Goal: Task Accomplishment & Management: Complete application form

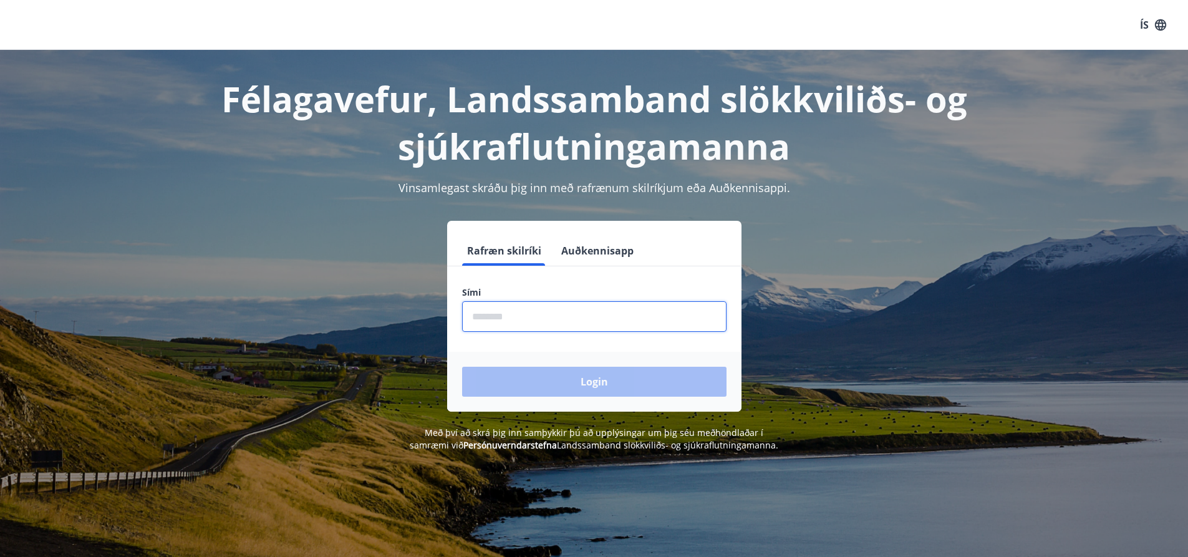
click at [532, 317] on input "phone" at bounding box center [594, 316] width 264 height 31
type input "********"
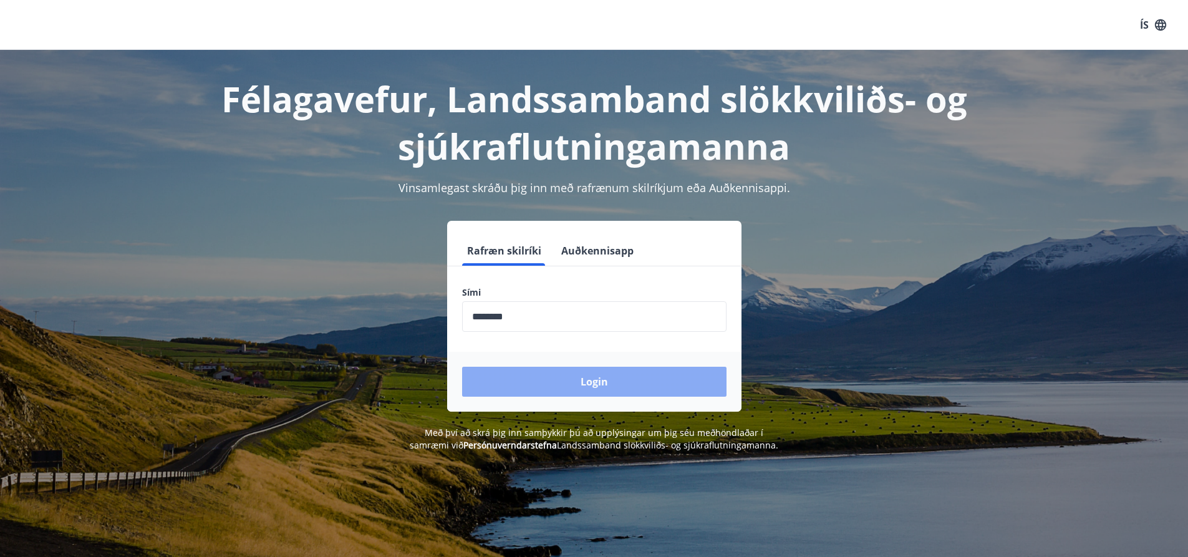
click at [553, 384] on button "Login" at bounding box center [594, 382] width 264 height 30
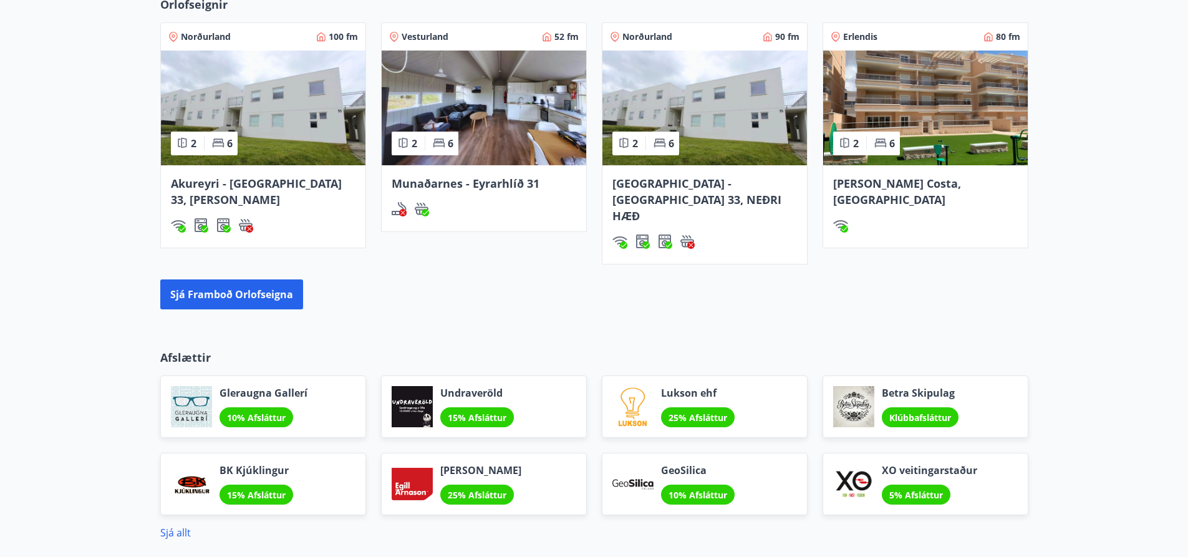
scroll to position [748, 0]
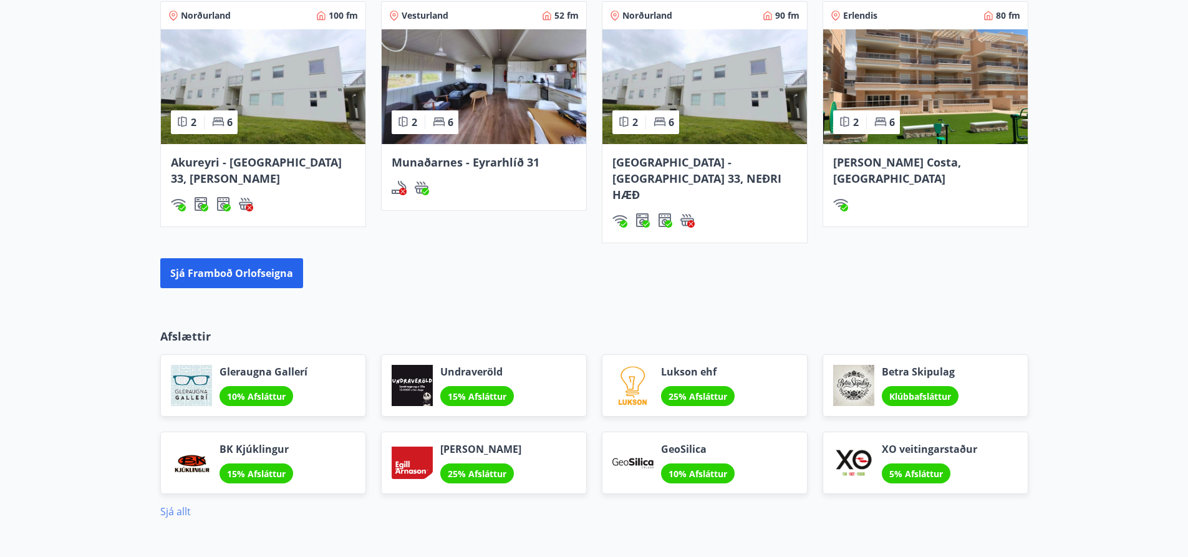
click at [170, 505] on link "Sjá allt" at bounding box center [175, 512] width 31 height 14
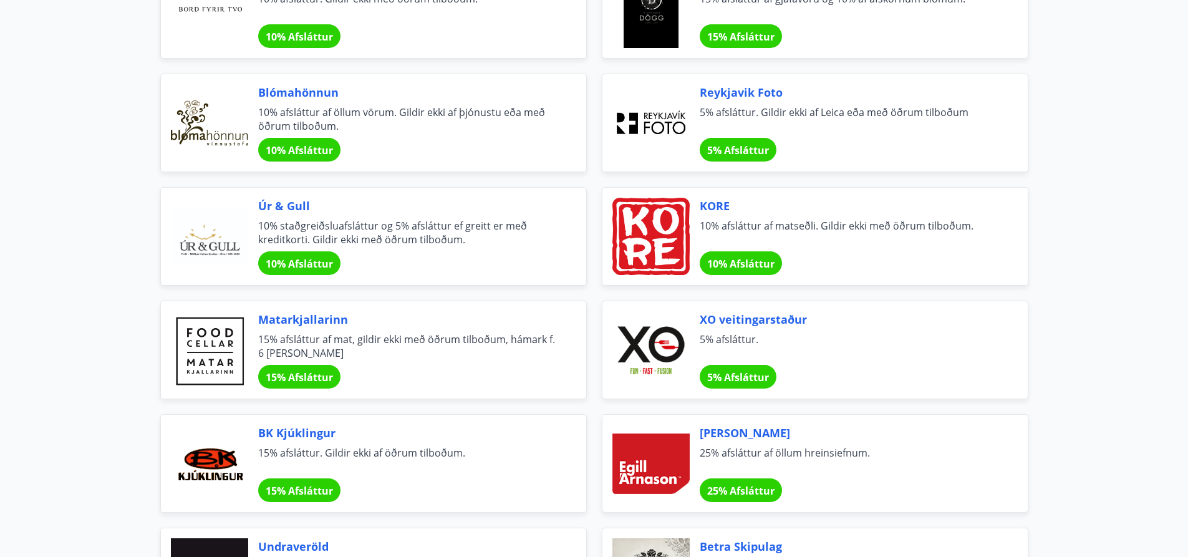
scroll to position [3985, 0]
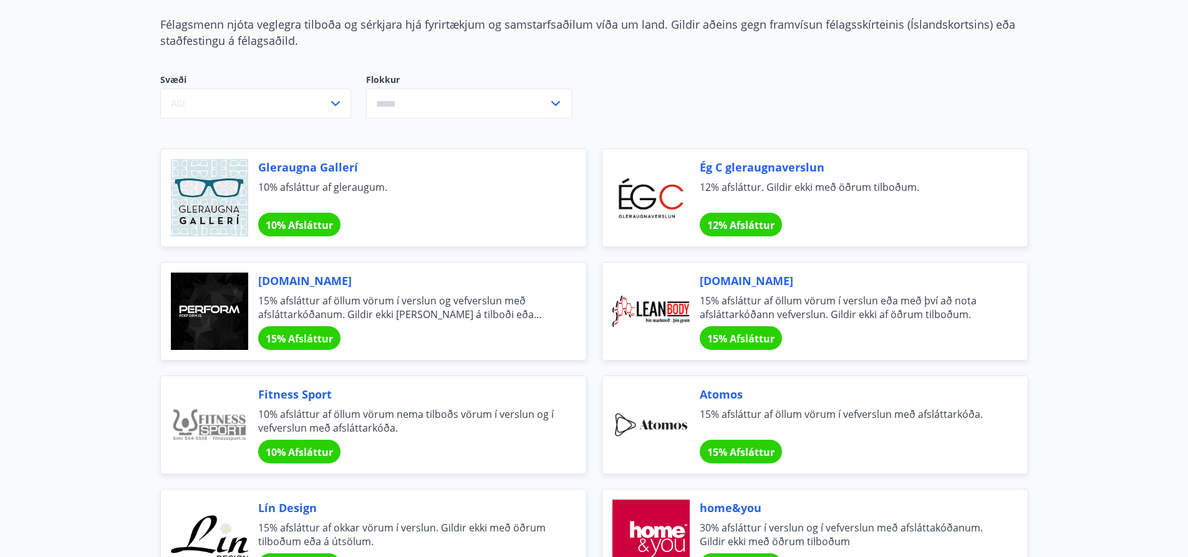
scroll to position [0, 0]
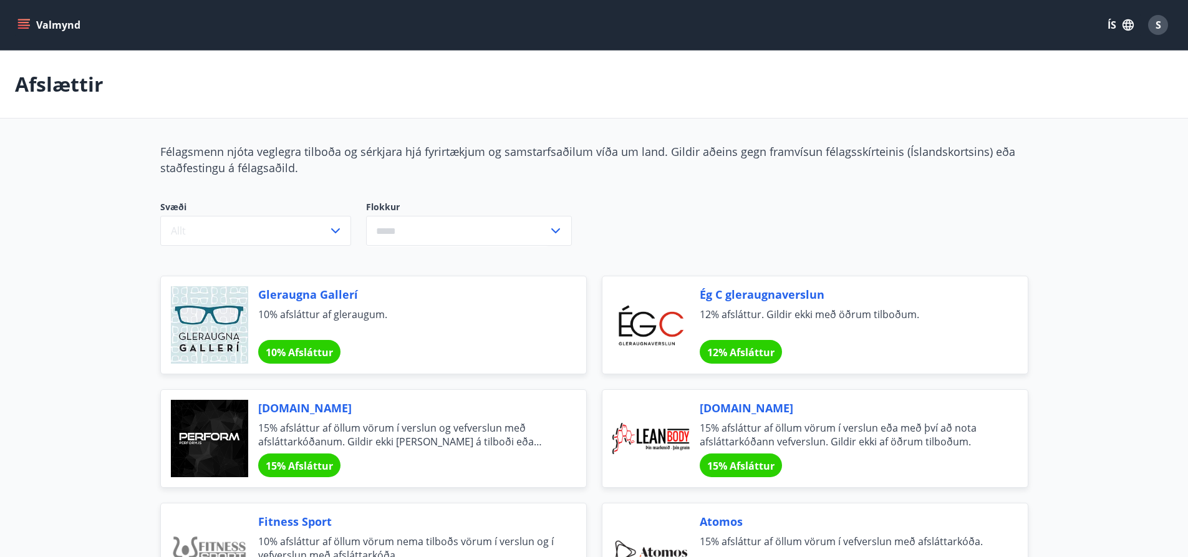
click at [25, 17] on button "Valmynd" at bounding box center [50, 25] width 70 height 22
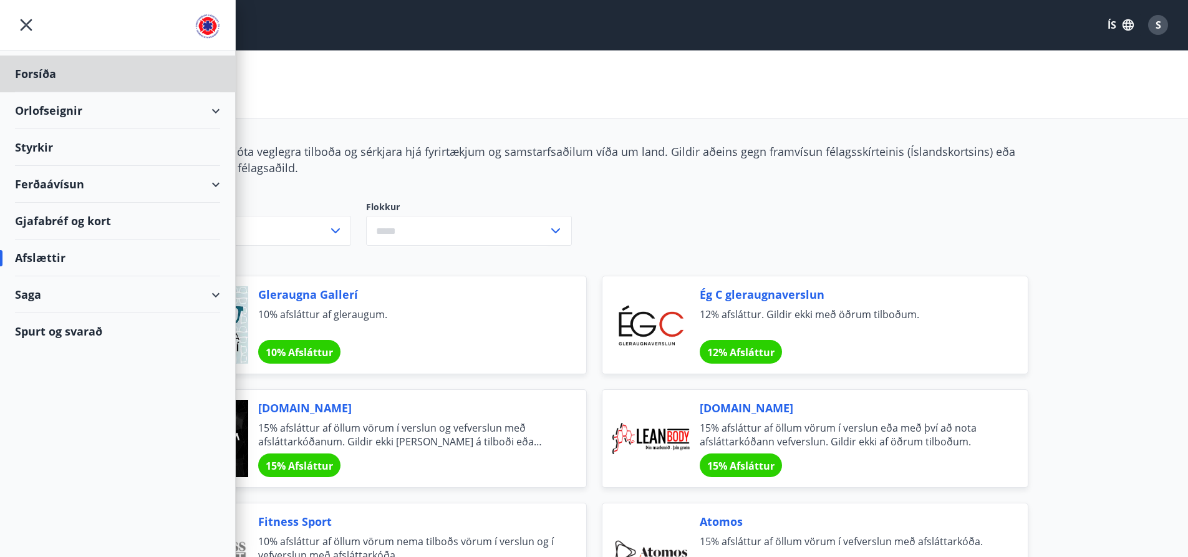
click at [29, 92] on div "Styrkir" at bounding box center [117, 74] width 205 height 37
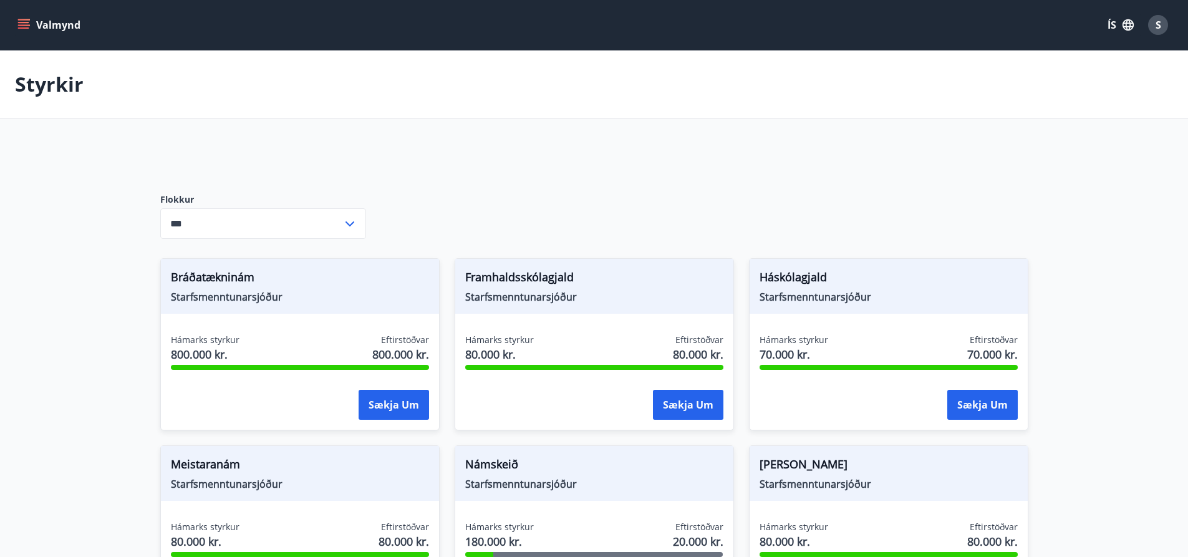
type input "***"
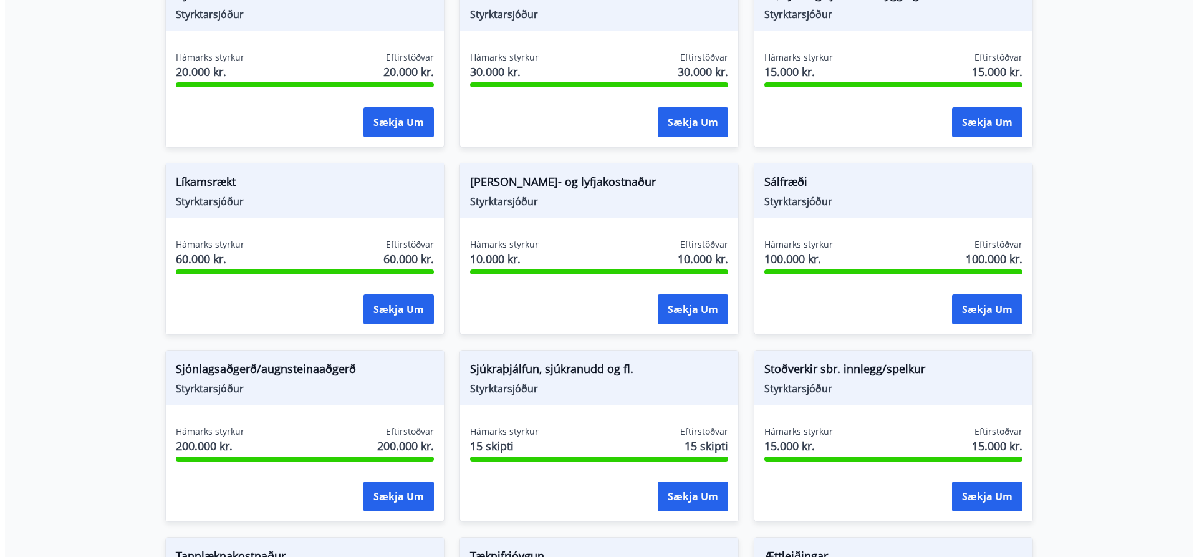
scroll to position [1123, 0]
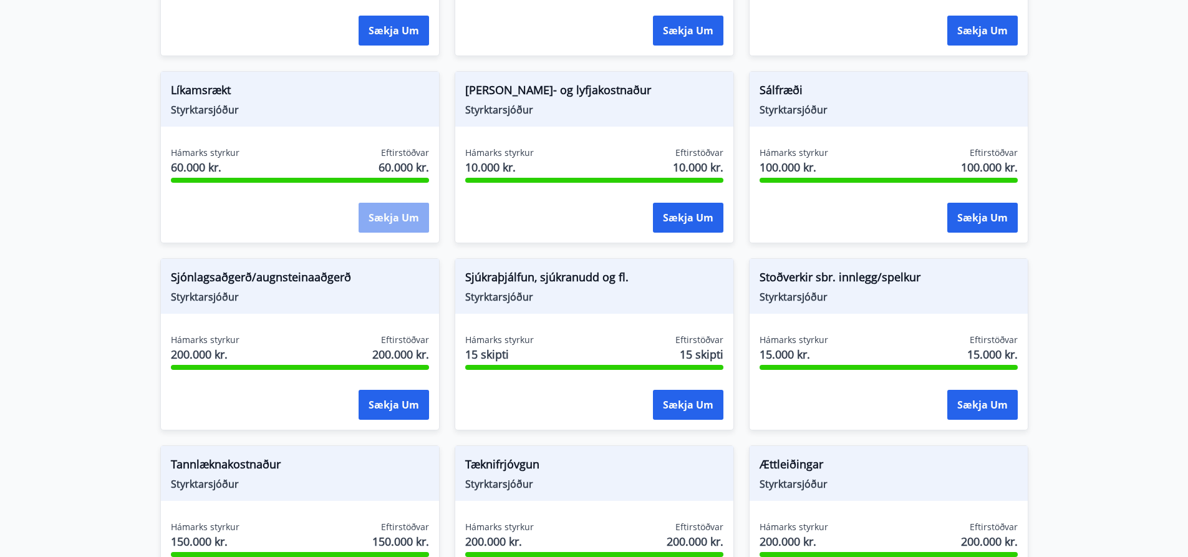
click at [399, 220] on button "Sækja um" at bounding box center [394, 218] width 70 height 30
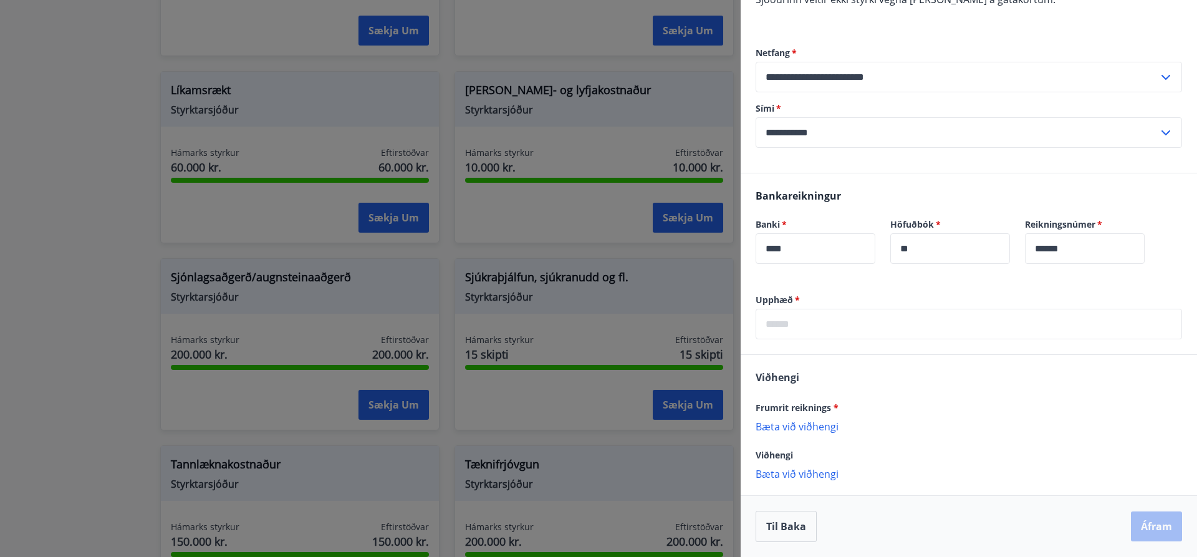
scroll to position [230, 0]
click at [805, 321] on input "text" at bounding box center [969, 324] width 427 height 31
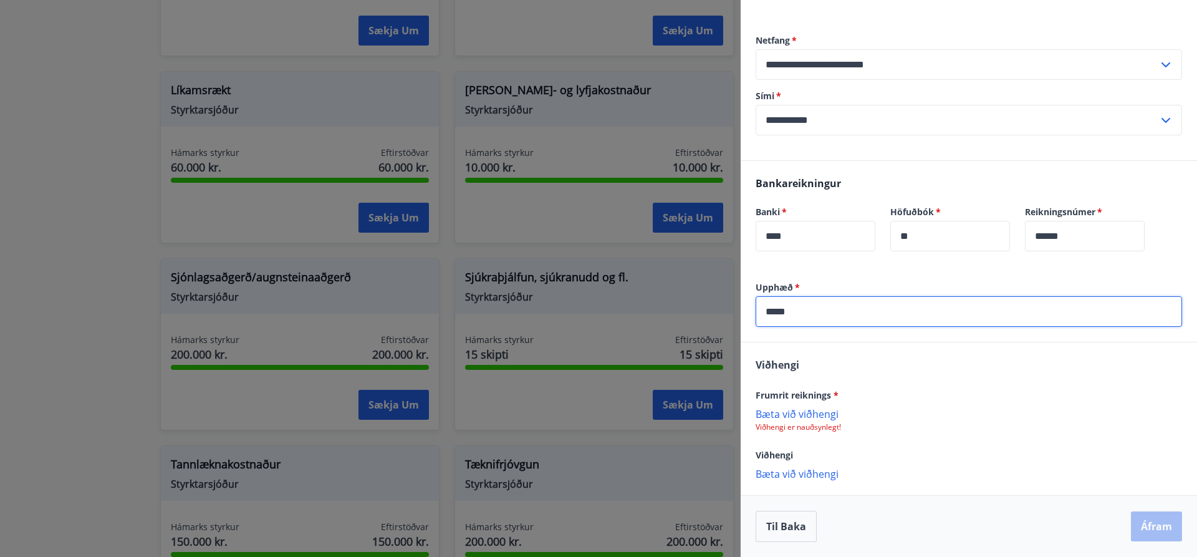
scroll to position [242, 0]
type input "*****"
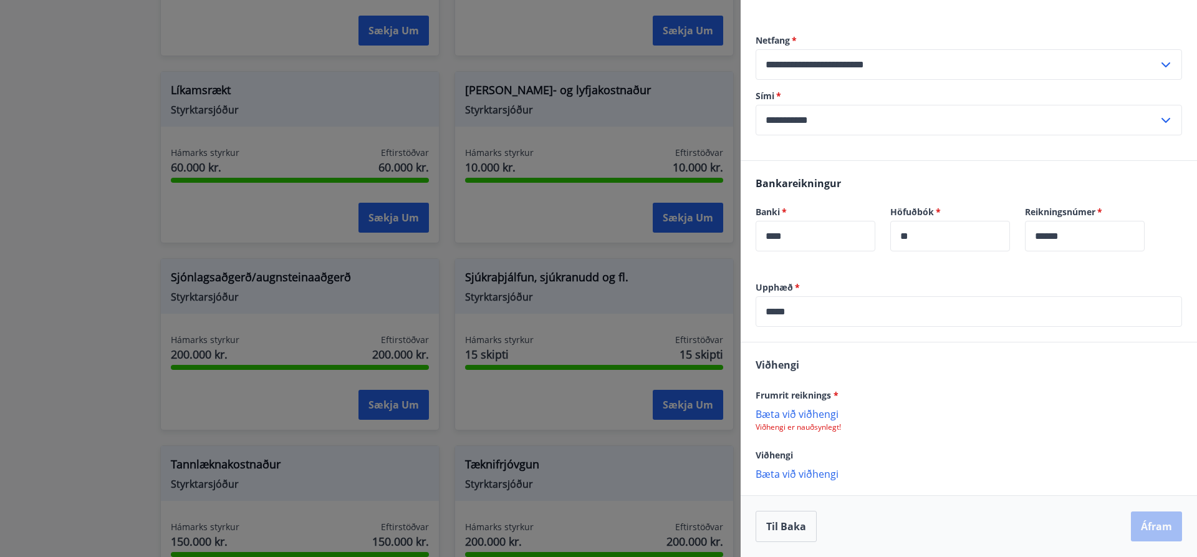
click at [790, 415] on p "Bæta við viðhengi" at bounding box center [969, 413] width 427 height 12
click at [1141, 526] on button "Áfram" at bounding box center [1156, 526] width 51 height 30
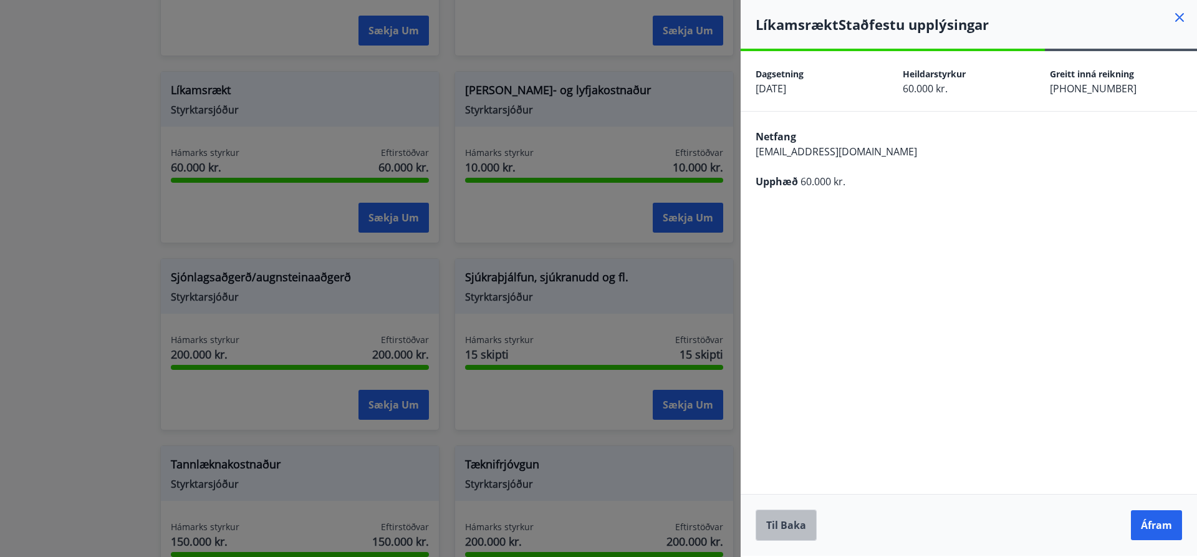
click at [784, 525] on button "Til baka" at bounding box center [786, 525] width 61 height 31
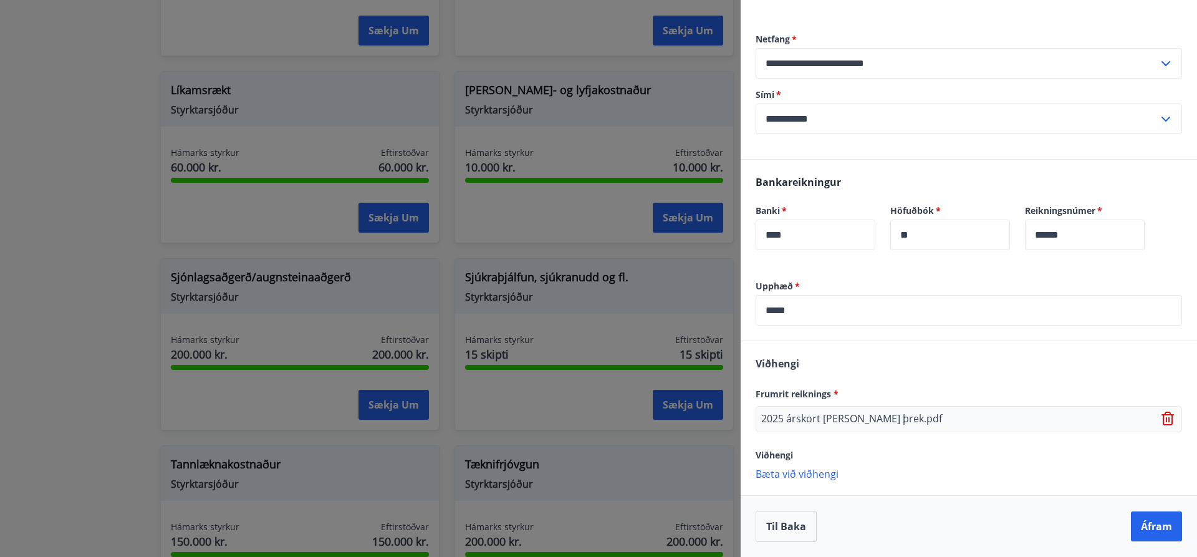
scroll to position [243, 0]
click at [1157, 528] on button "Áfram" at bounding box center [1156, 526] width 51 height 30
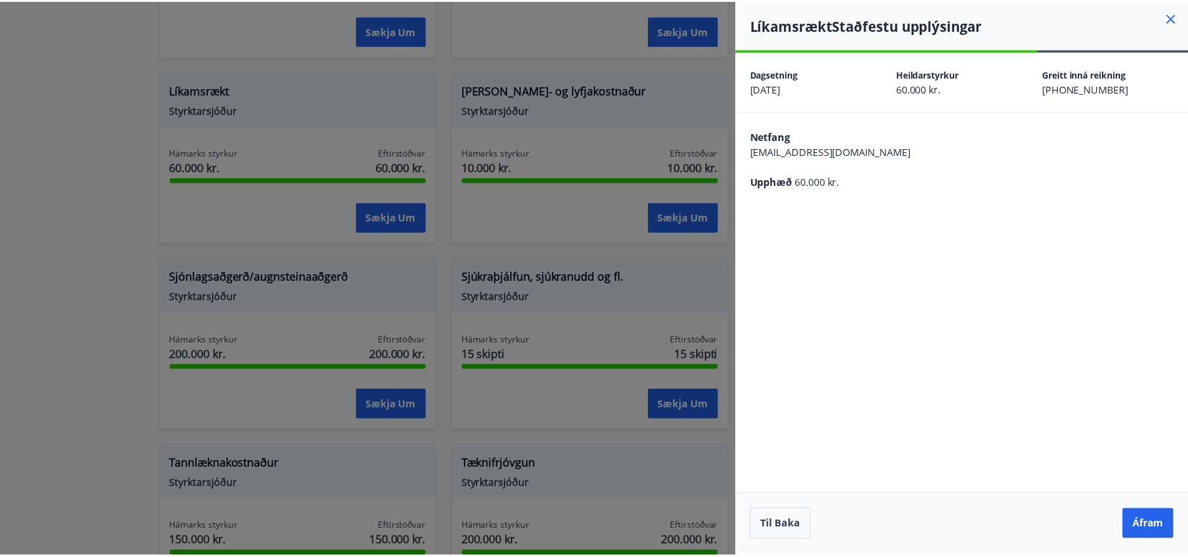
scroll to position [0, 0]
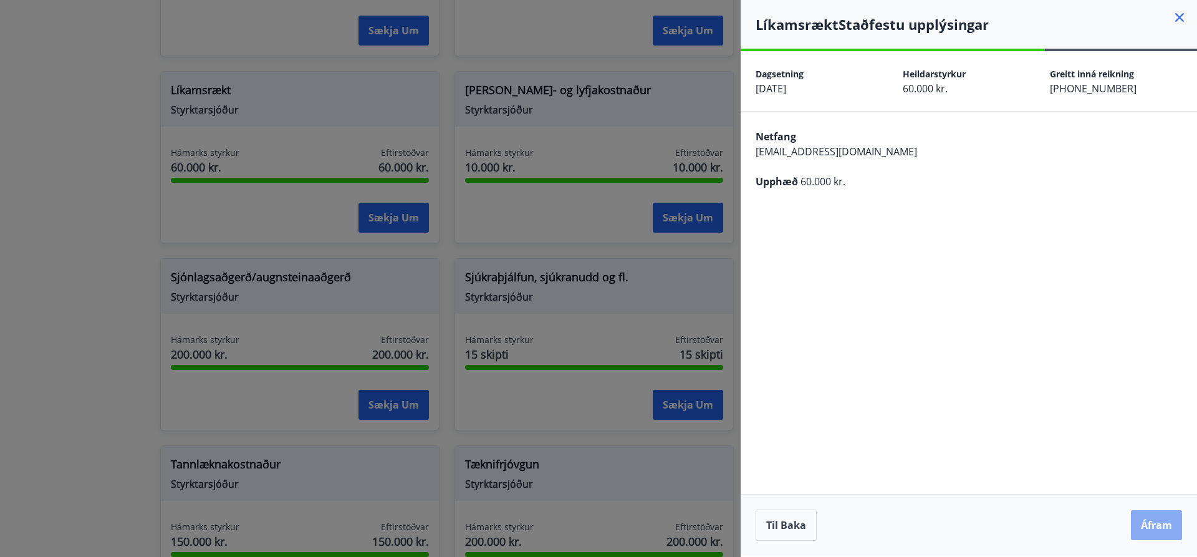
click at [1164, 523] on button "Áfram" at bounding box center [1156, 525] width 51 height 30
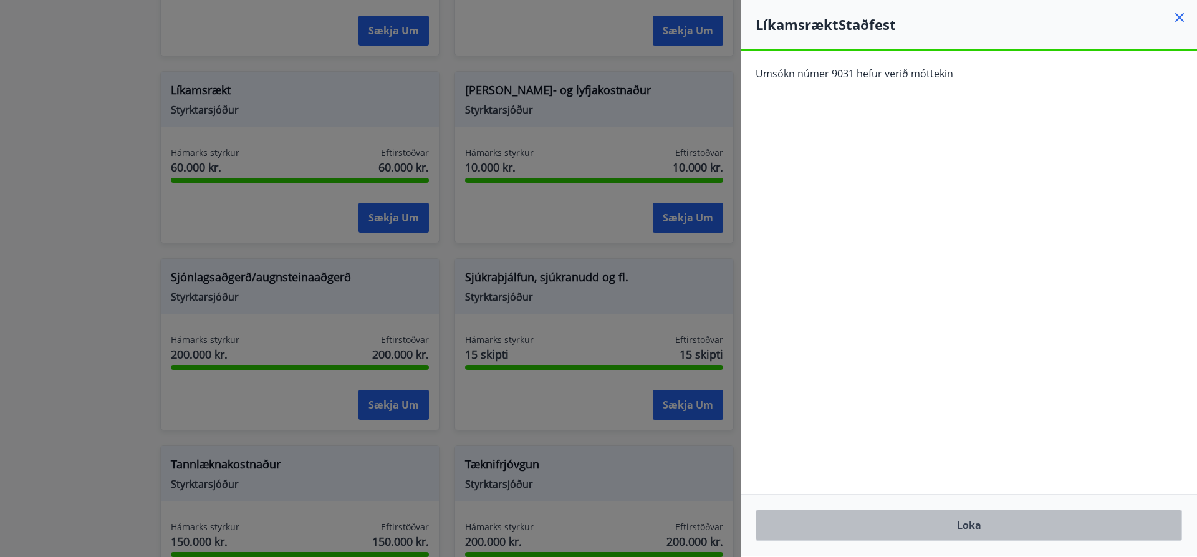
click at [955, 525] on button "Loka" at bounding box center [969, 525] width 427 height 31
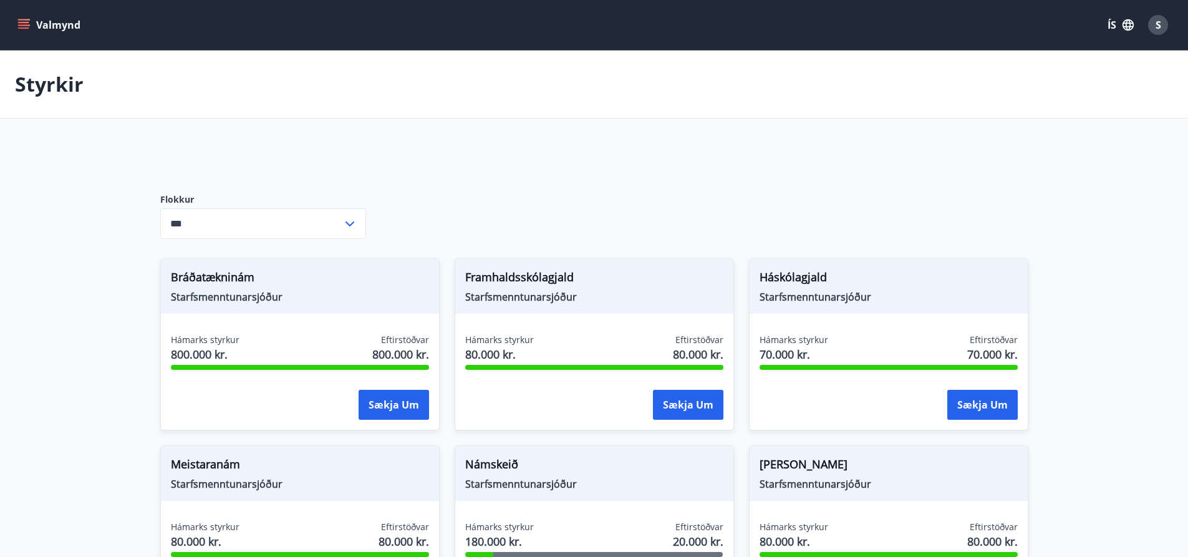
click at [22, 17] on button "Valmynd" at bounding box center [50, 25] width 70 height 22
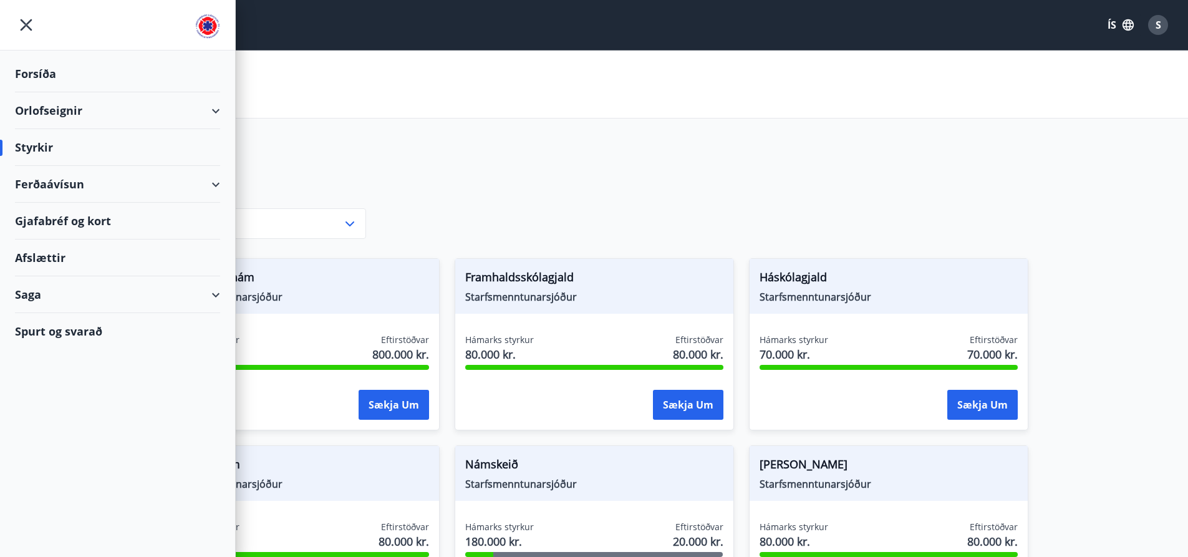
click at [21, 297] on div "Saga" at bounding box center [117, 294] width 205 height 37
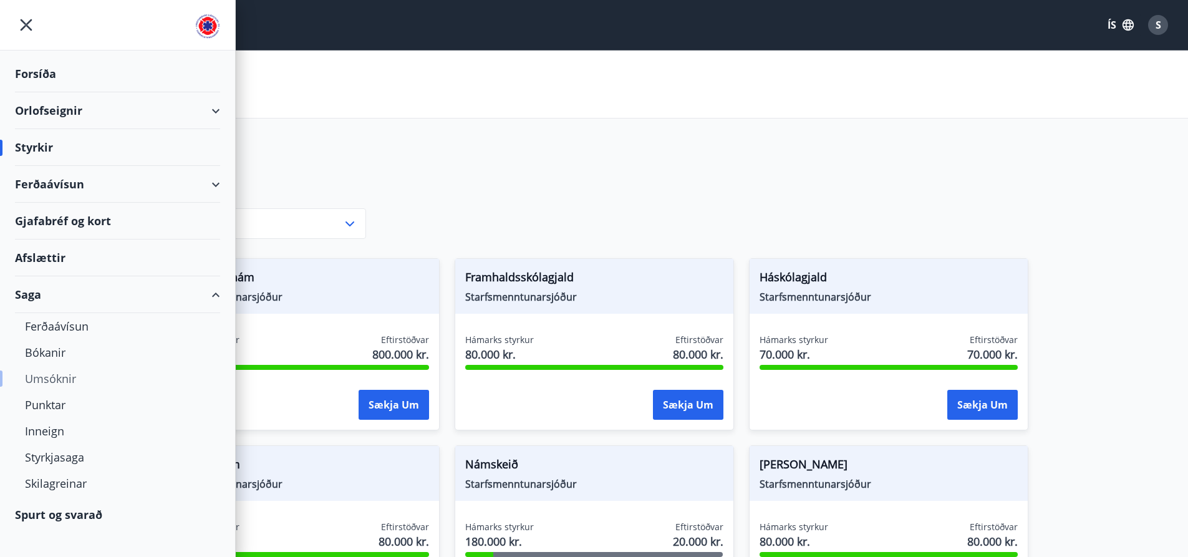
click at [44, 380] on div "Umsóknir" at bounding box center [117, 378] width 185 height 26
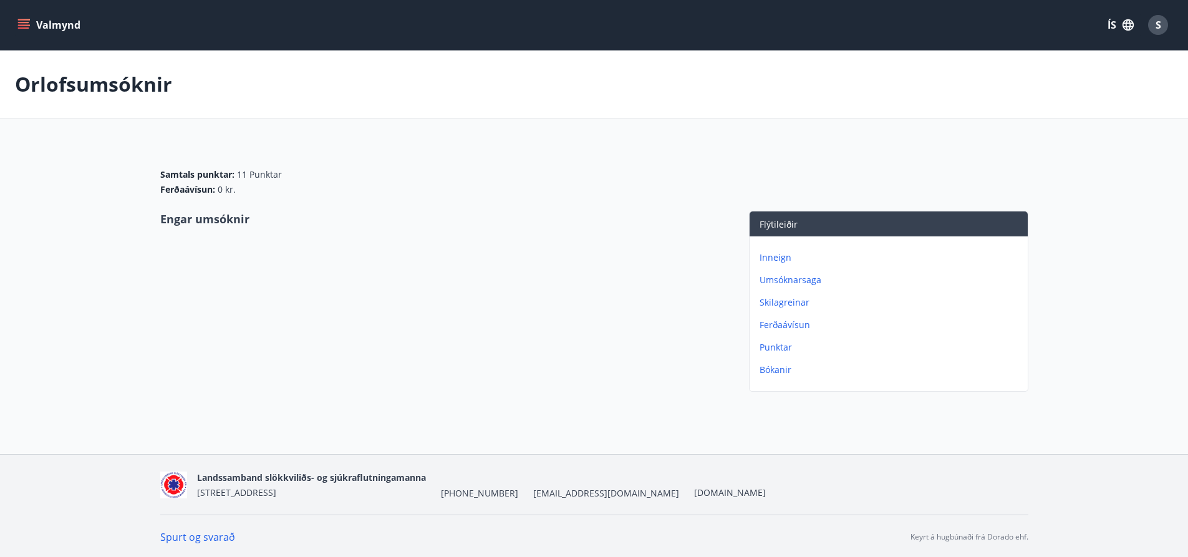
scroll to position [2, 0]
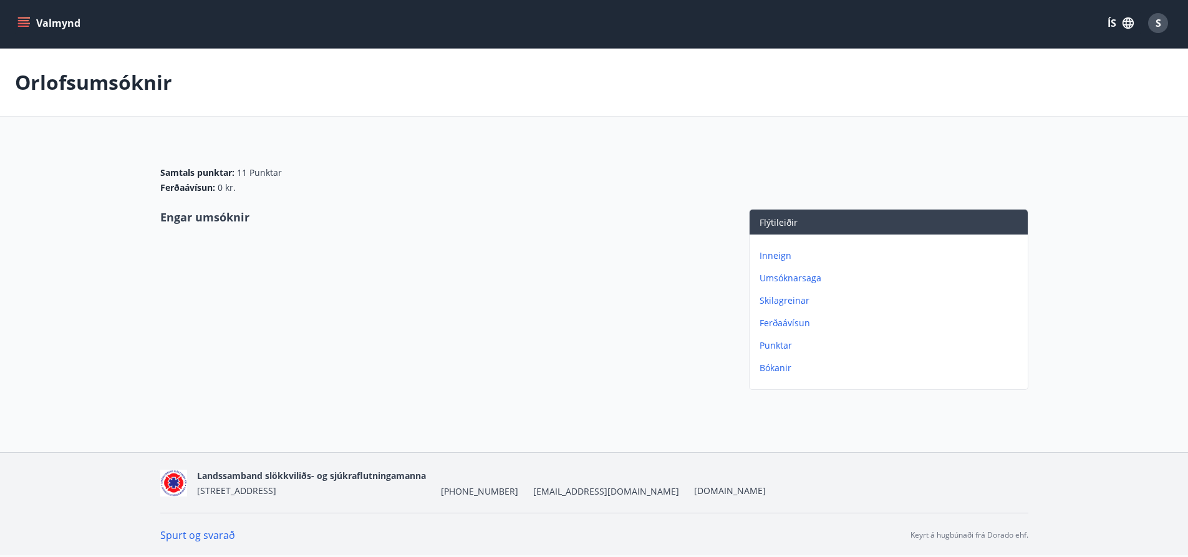
click at [783, 274] on p "Umsóknarsaga" at bounding box center [891, 278] width 263 height 12
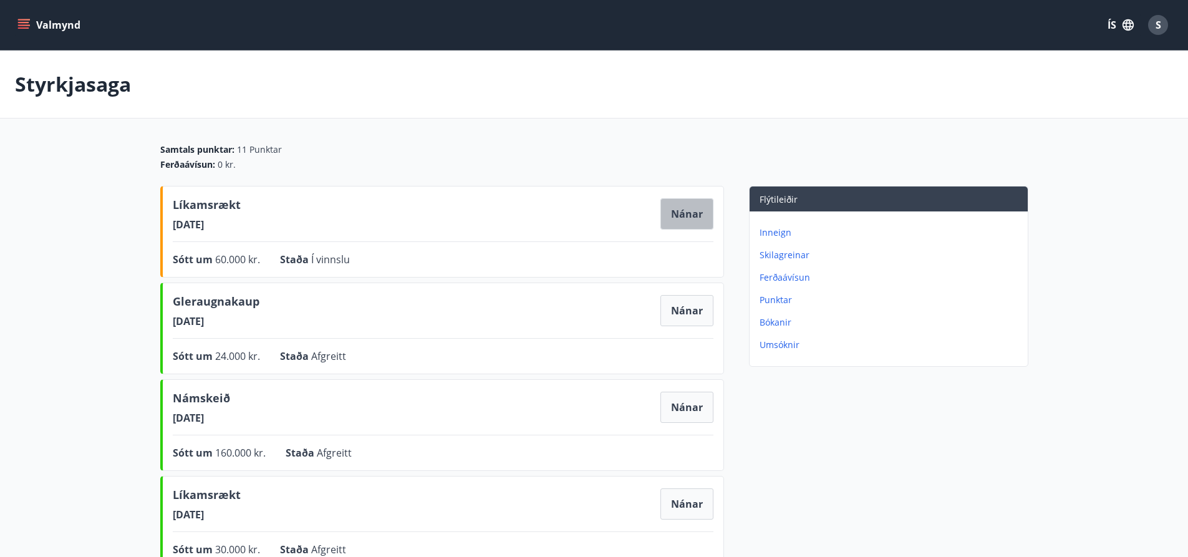
click at [696, 216] on button "Nánar" at bounding box center [686, 213] width 53 height 31
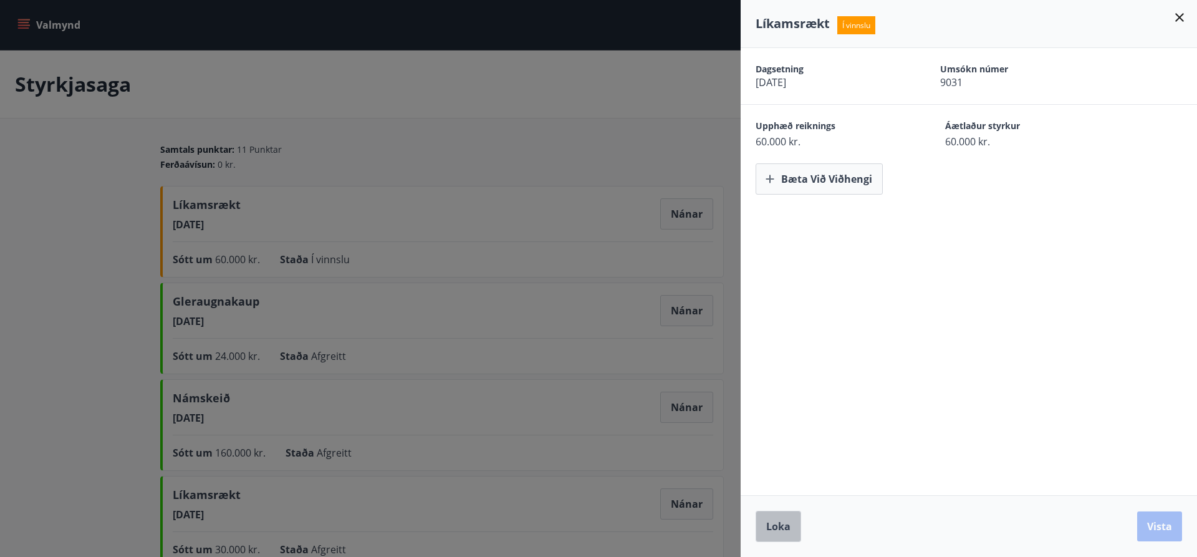
click at [778, 530] on span "Loka" at bounding box center [778, 527] width 24 height 14
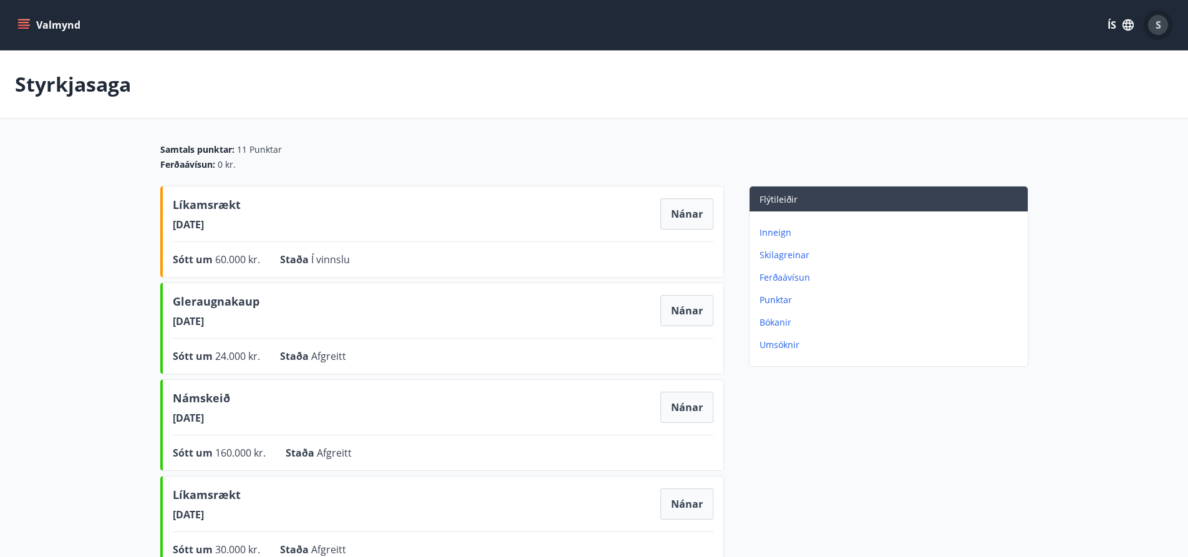
click at [1156, 23] on span "S" at bounding box center [1159, 25] width 6 height 14
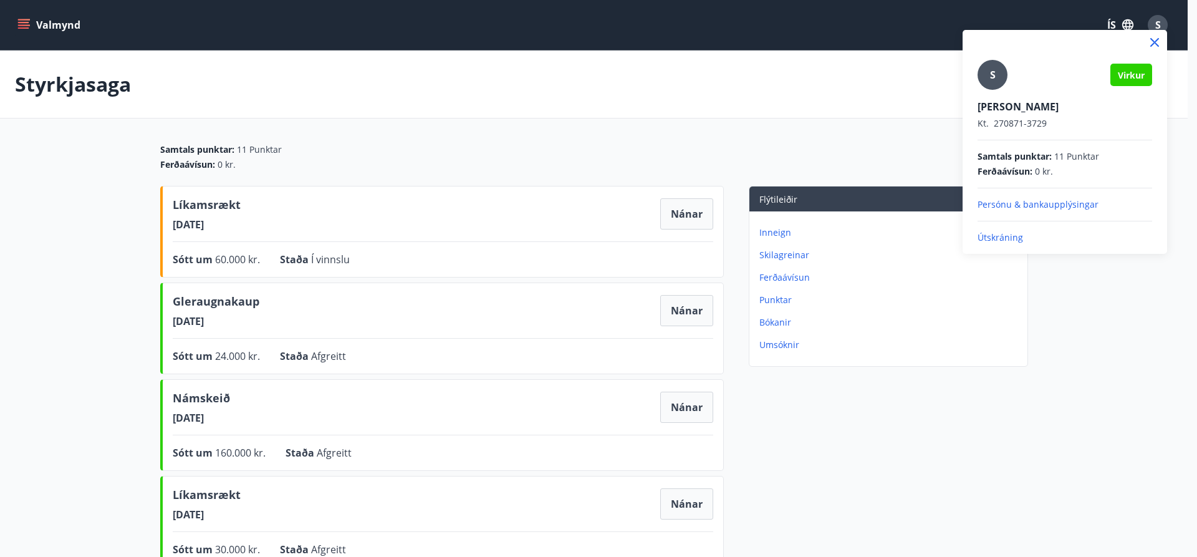
click at [989, 237] on p "Útskráning" at bounding box center [1065, 237] width 175 height 12
